Goal: Navigation & Orientation: Find specific page/section

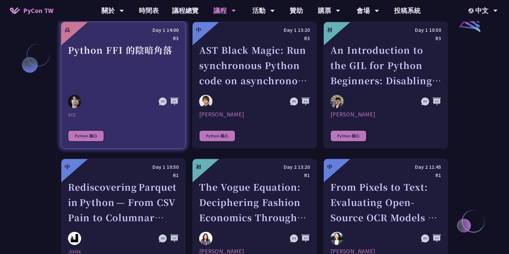
scroll to position [803, 0]
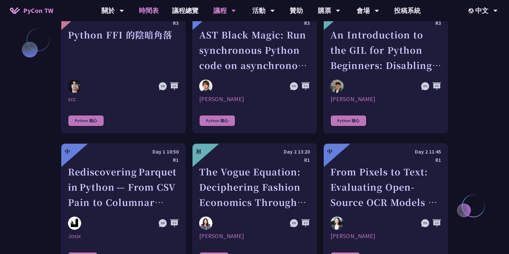
click at [158, 10] on link "時間表" at bounding box center [148, 10] width 33 height 21
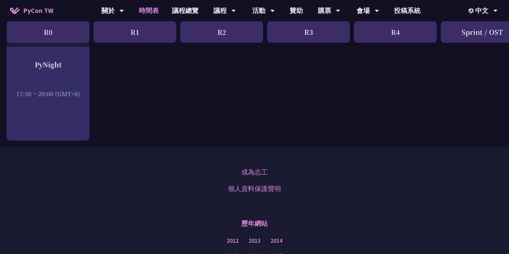
scroll to position [1155, 0]
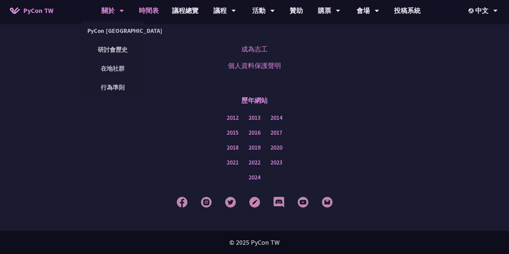
click at [109, 12] on div "關於" at bounding box center [112, 10] width 23 height 21
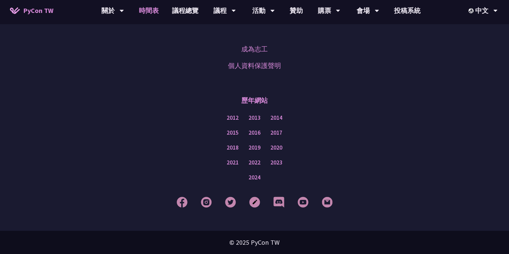
click at [152, 12] on link "時間表" at bounding box center [148, 10] width 33 height 21
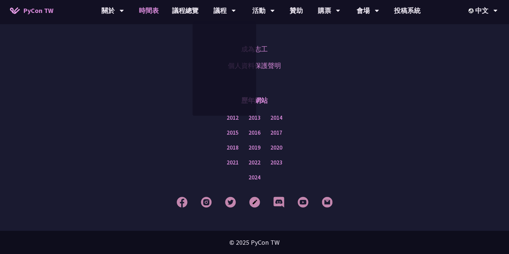
click at [152, 14] on link "時間表" at bounding box center [148, 10] width 33 height 21
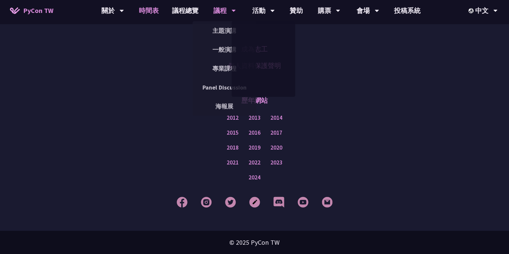
click at [124, 15] on div "議程" at bounding box center [112, 10] width 23 height 21
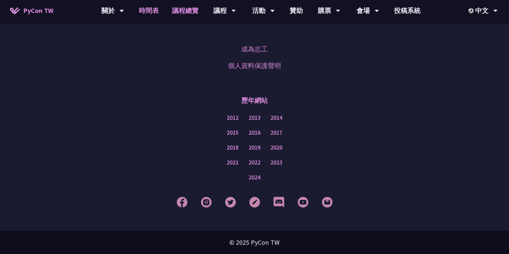
click at [184, 15] on link "議程總覽" at bounding box center [185, 10] width 40 height 21
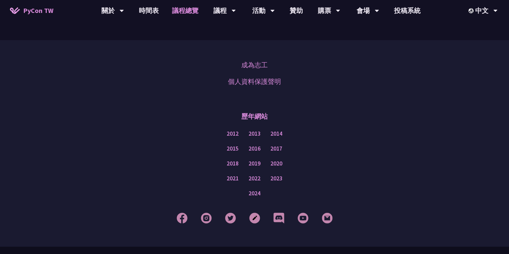
scroll to position [823, 0]
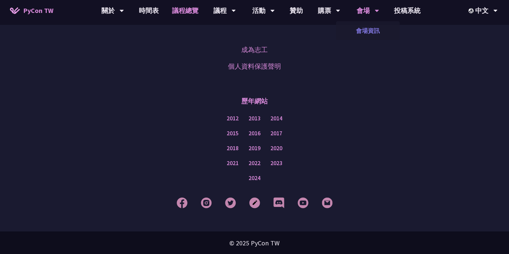
click at [362, 27] on link "會場資訊" at bounding box center [368, 31] width 64 height 16
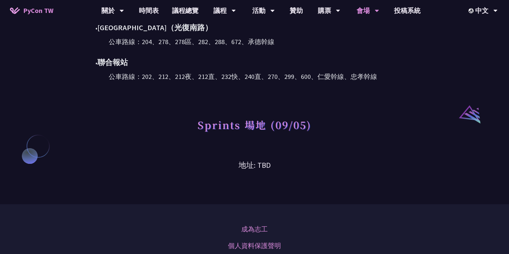
scroll to position [504, 0]
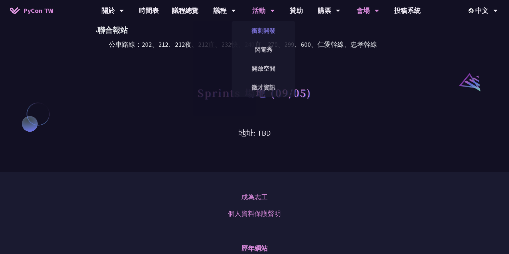
click at [258, 27] on link "衝刺開發" at bounding box center [263, 31] width 64 height 16
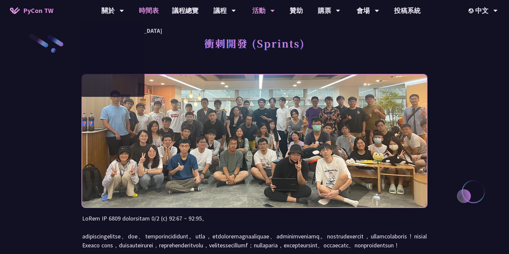
click at [142, 12] on link "時間表" at bounding box center [148, 10] width 33 height 21
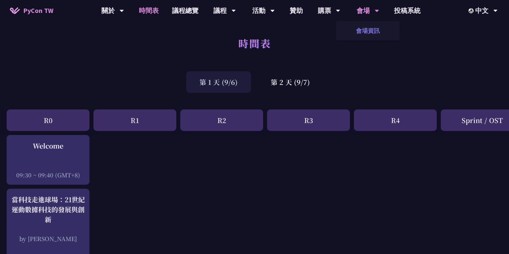
click at [364, 31] on link "會場資訊" at bounding box center [368, 31] width 64 height 16
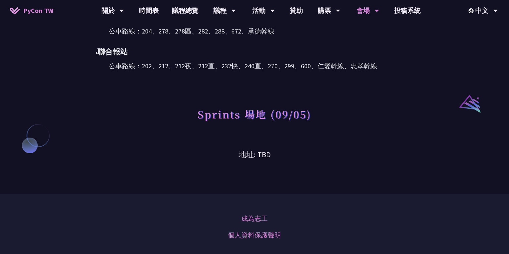
scroll to position [498, 0]
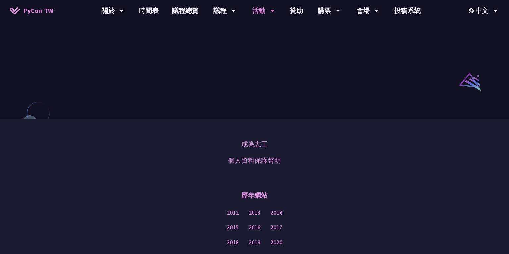
scroll to position [435, 0]
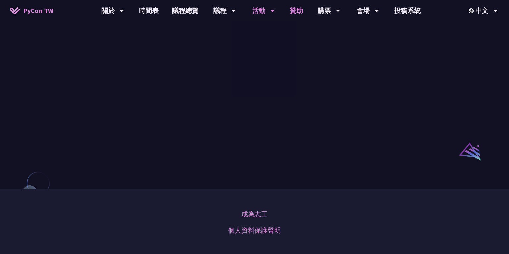
click at [293, 11] on link "贊助" at bounding box center [296, 10] width 26 height 21
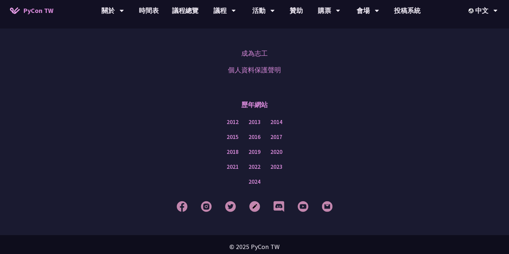
scroll to position [509, 0]
